Goal: Answer question/provide support: Share knowledge or assist other users

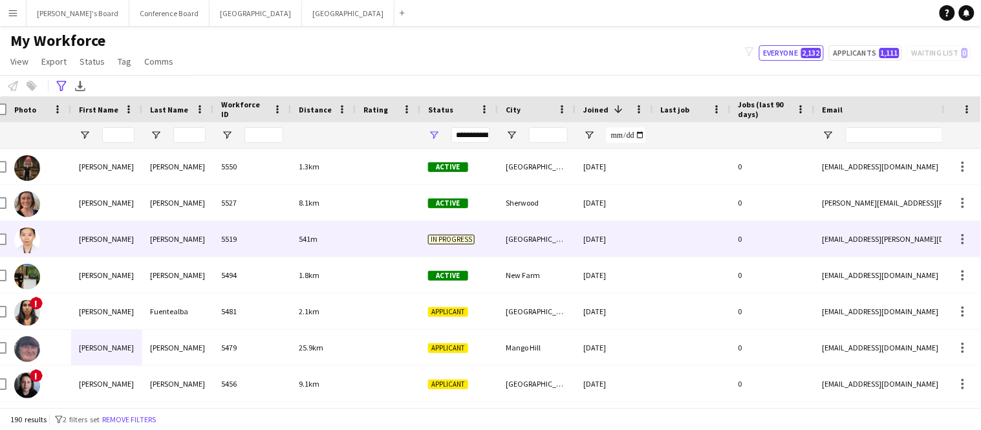
click at [294, 243] on div "541m" at bounding box center [323, 239] width 65 height 36
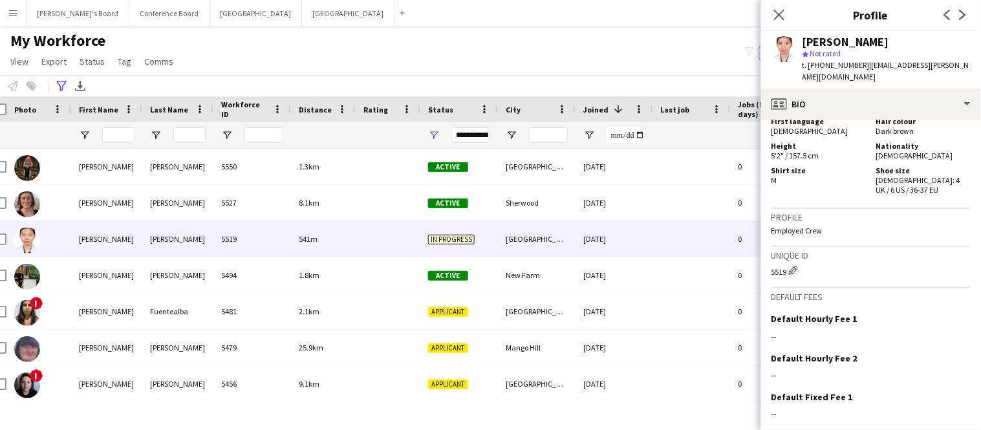
scroll to position [657, 0]
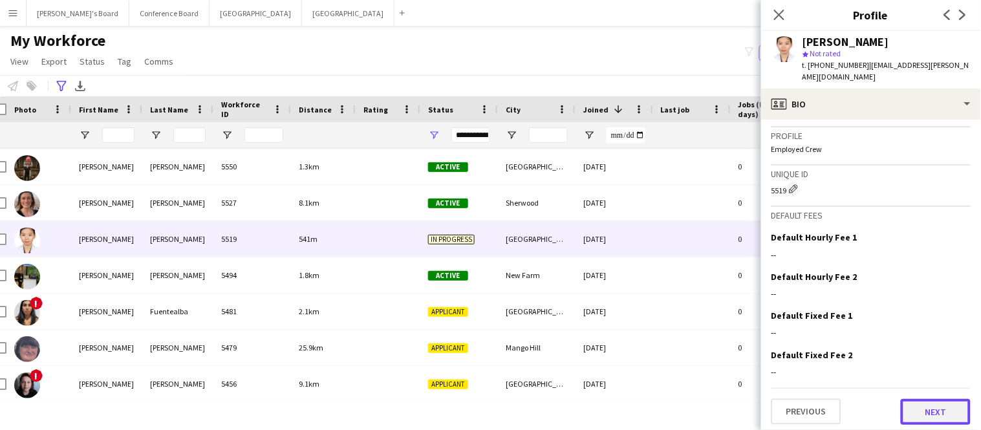
click at [936, 415] on button "Next" at bounding box center [936, 412] width 70 height 26
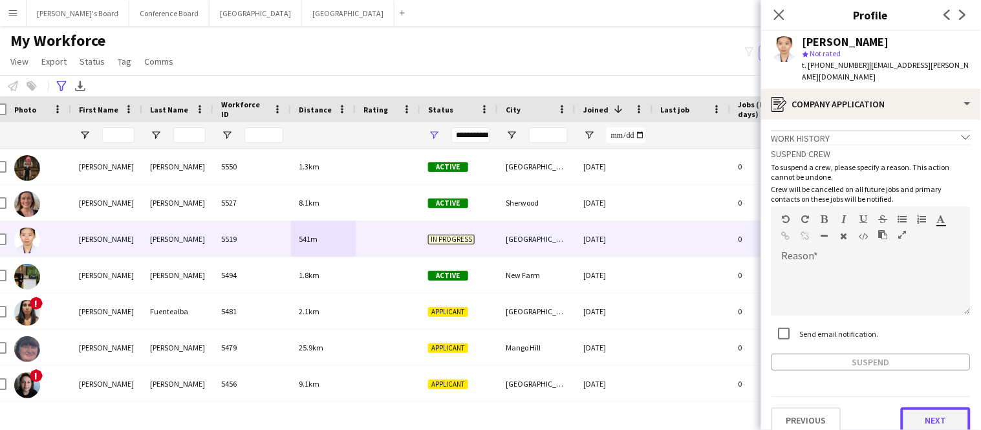
click at [931, 413] on button "Next" at bounding box center [936, 421] width 70 height 26
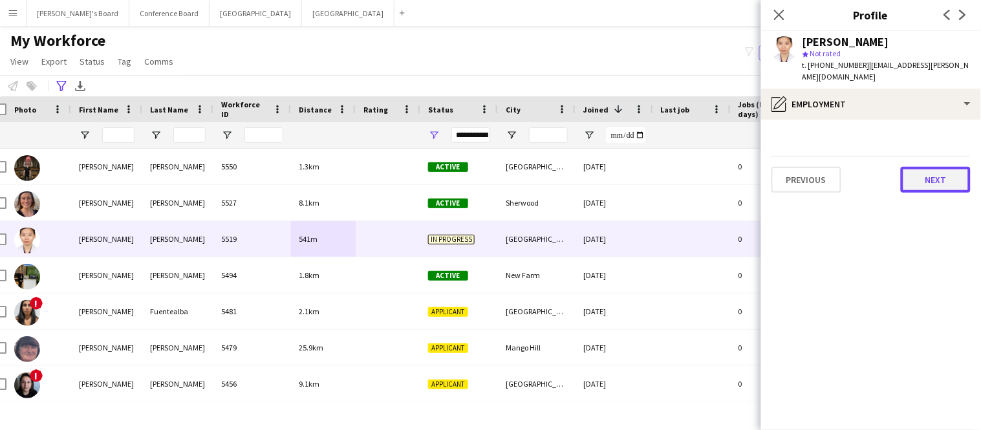
click at [953, 182] on button "Next" at bounding box center [936, 180] width 70 height 26
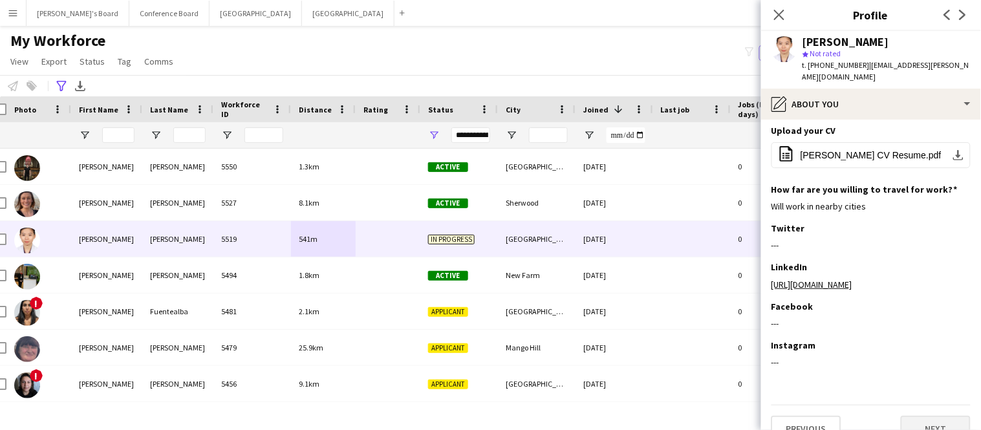
scroll to position [158, 0]
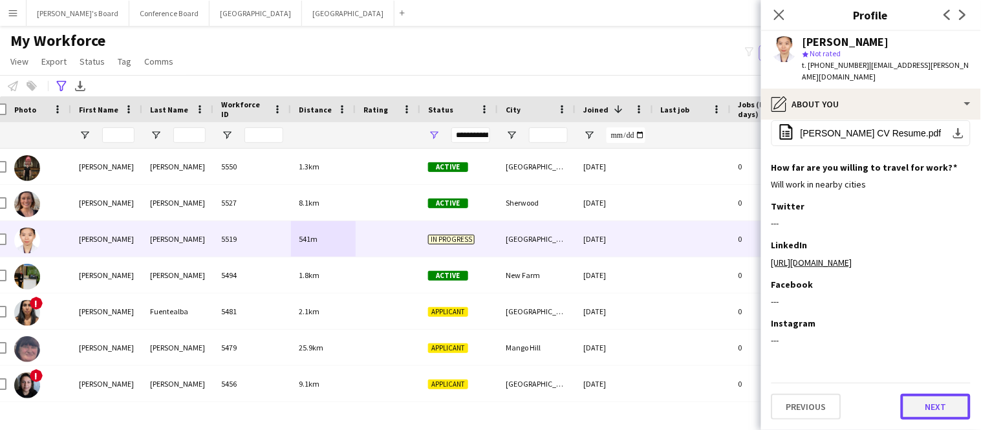
click at [933, 402] on button "Next" at bounding box center [936, 407] width 70 height 26
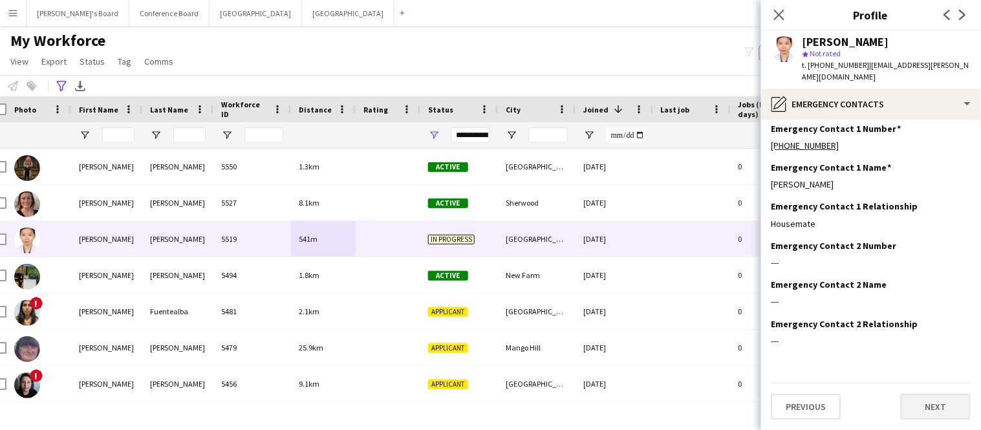
scroll to position [0, 0]
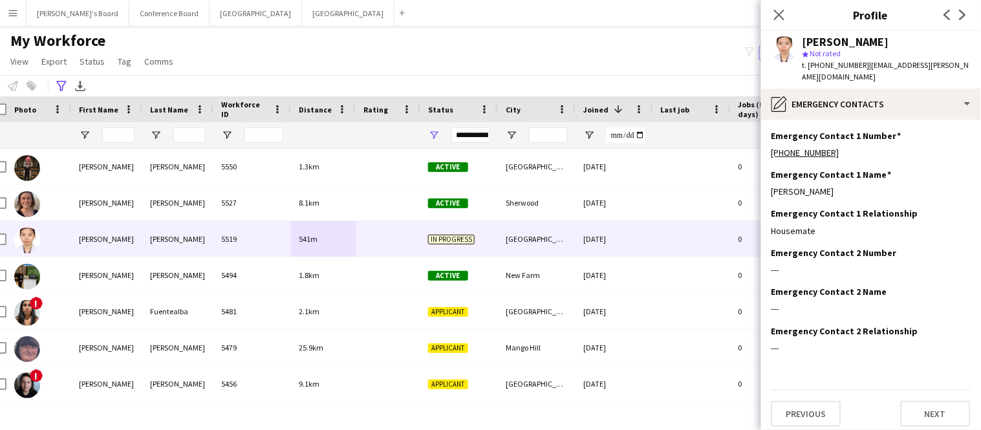
click at [933, 399] on div "Previous Next" at bounding box center [871, 408] width 199 height 37
click at [925, 419] on button "Next" at bounding box center [936, 414] width 70 height 26
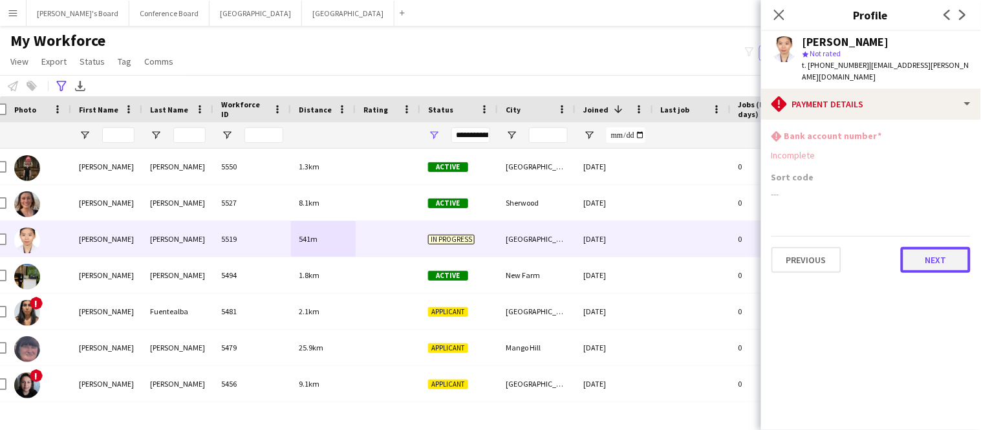
click at [936, 257] on button "Next" at bounding box center [936, 260] width 70 height 26
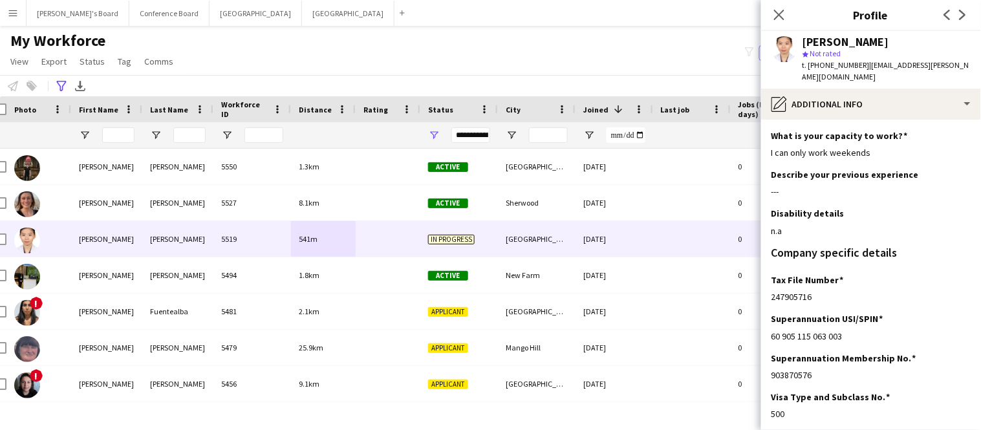
click at [936, 257] on div "Company specific details" at bounding box center [871, 253] width 199 height 12
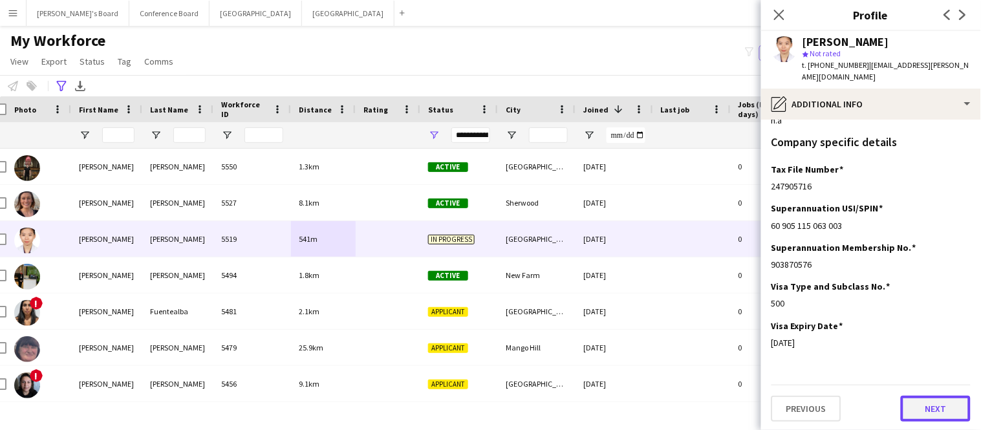
click at [946, 415] on button "Next" at bounding box center [936, 409] width 70 height 26
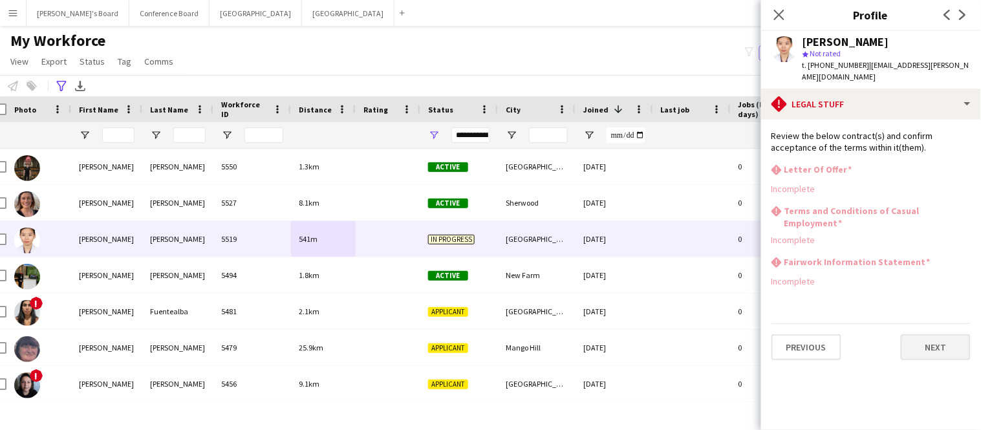
scroll to position [0, 0]
click at [942, 323] on div "Previous Next" at bounding box center [871, 341] width 199 height 37
click at [939, 336] on button "Next" at bounding box center [936, 347] width 70 height 26
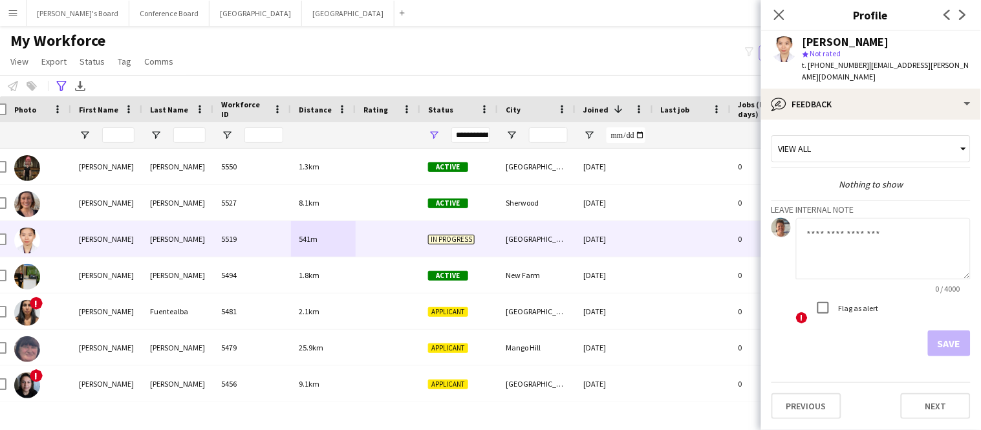
click at [816, 237] on textarea at bounding box center [883, 248] width 175 height 61
type textarea "**********"
click at [936, 343] on button "Save" at bounding box center [949, 344] width 43 height 26
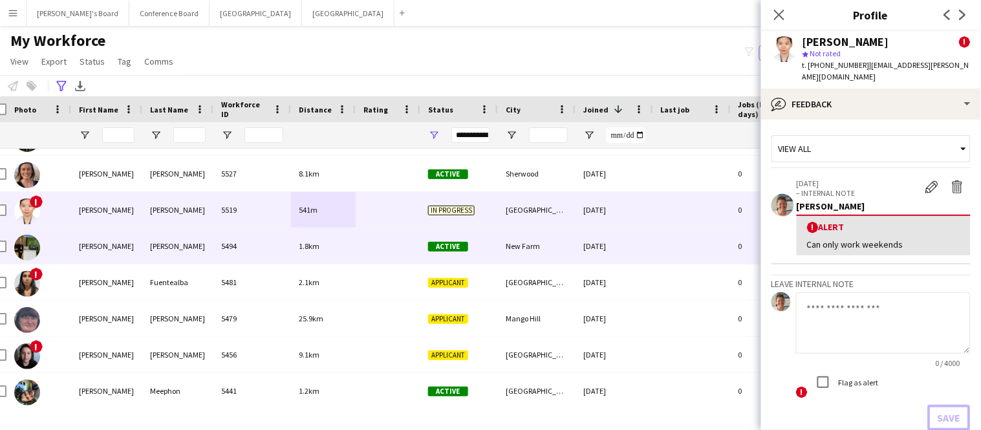
scroll to position [36, 0]
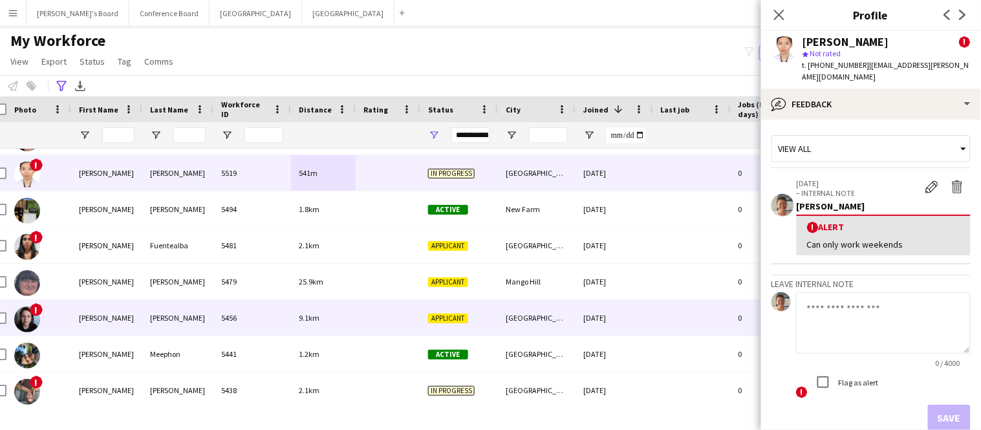
click at [274, 318] on div "5456" at bounding box center [252, 318] width 78 height 36
